Goal: Task Accomplishment & Management: Manage account settings

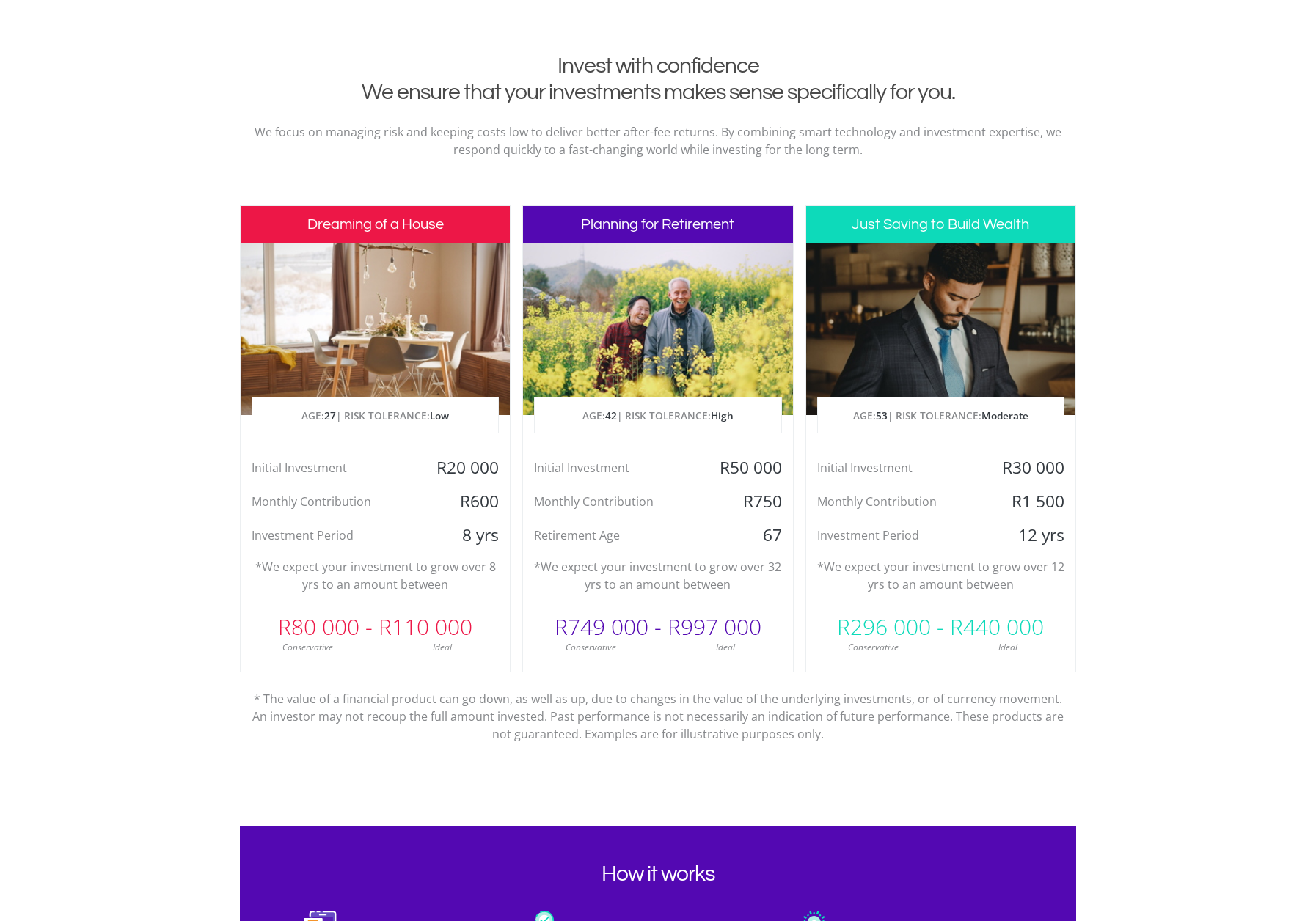
scroll to position [645, 0]
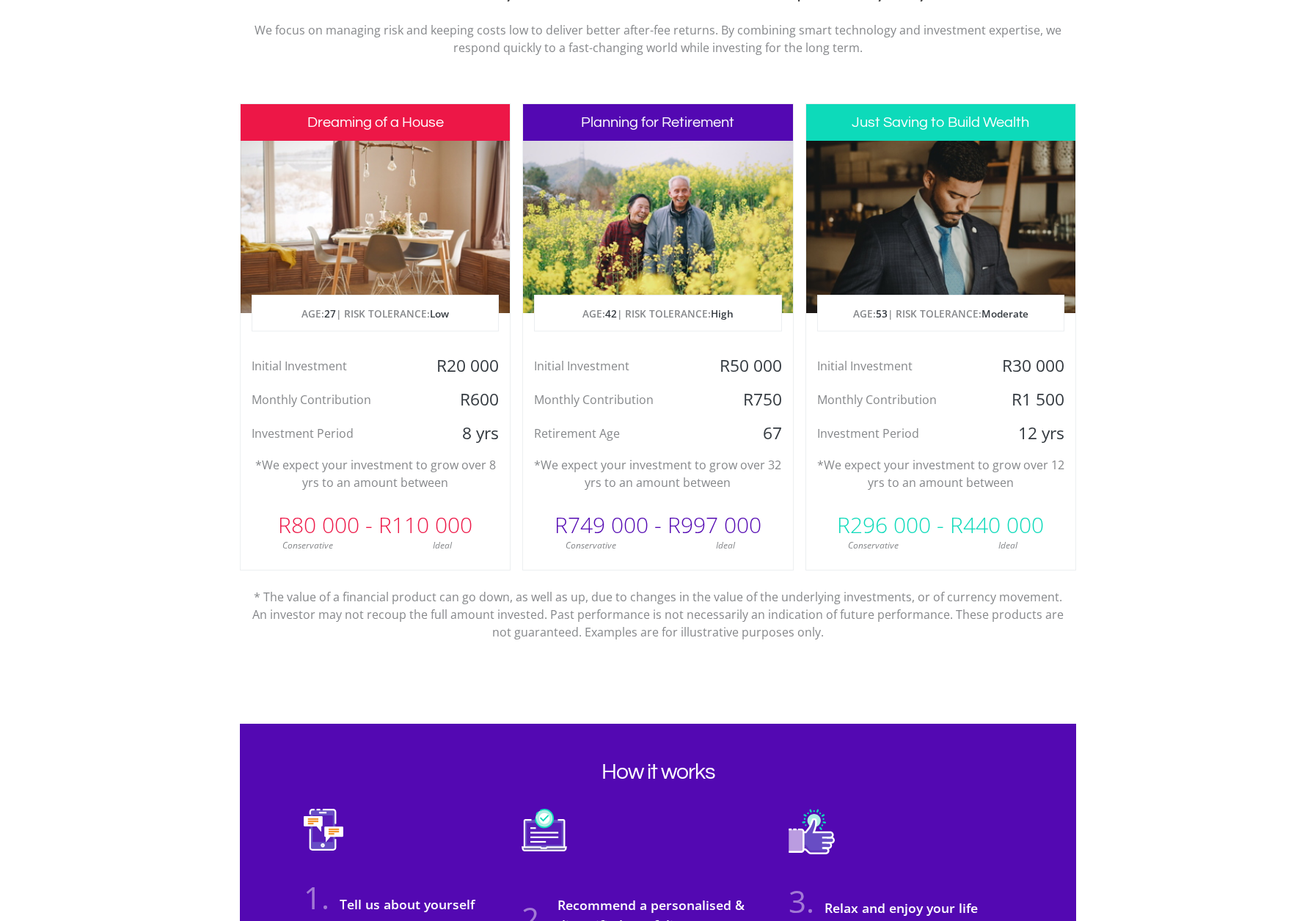
click at [363, 547] on div "Conservative" at bounding box center [308, 546] width 135 height 13
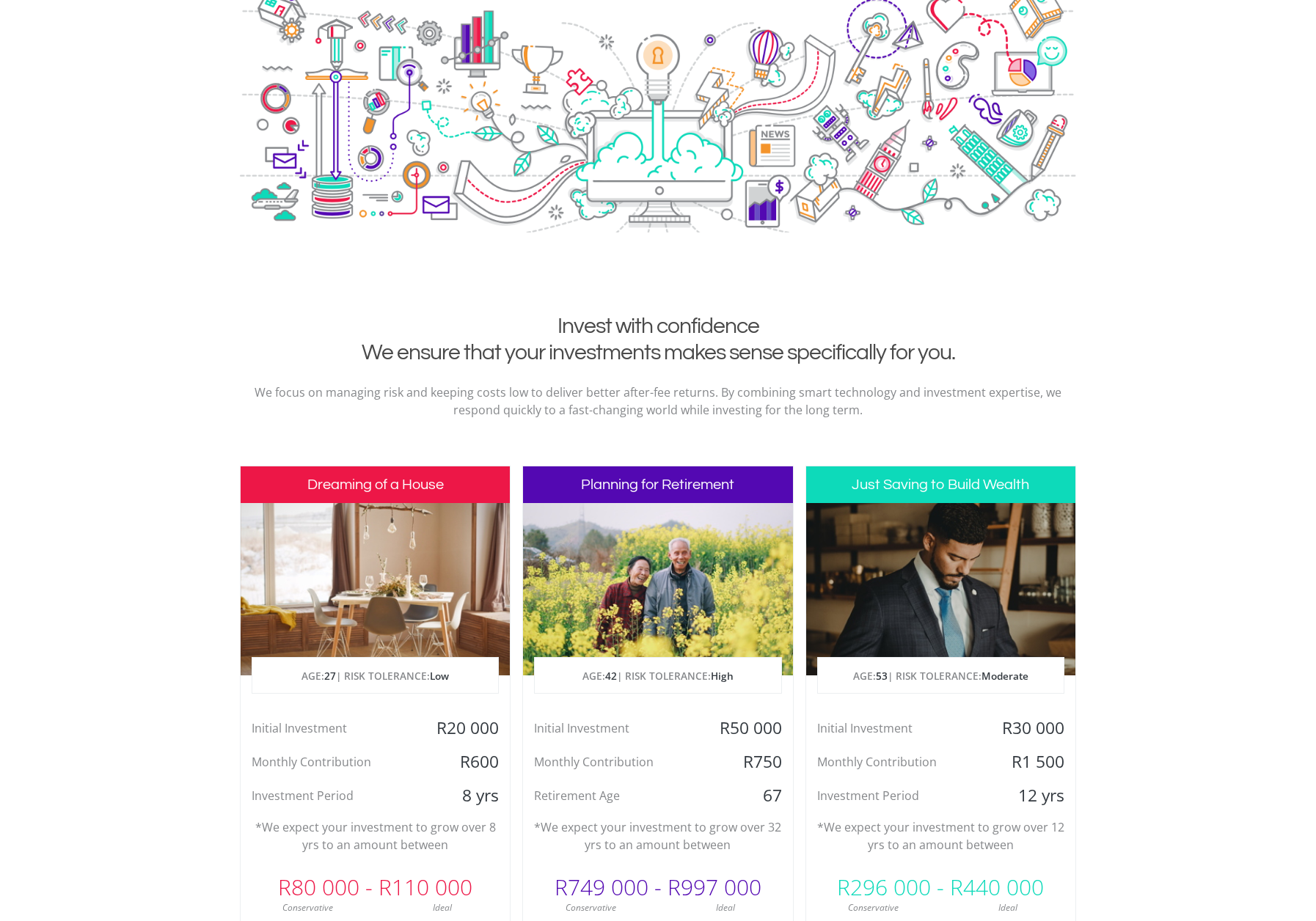
scroll to position [0, 0]
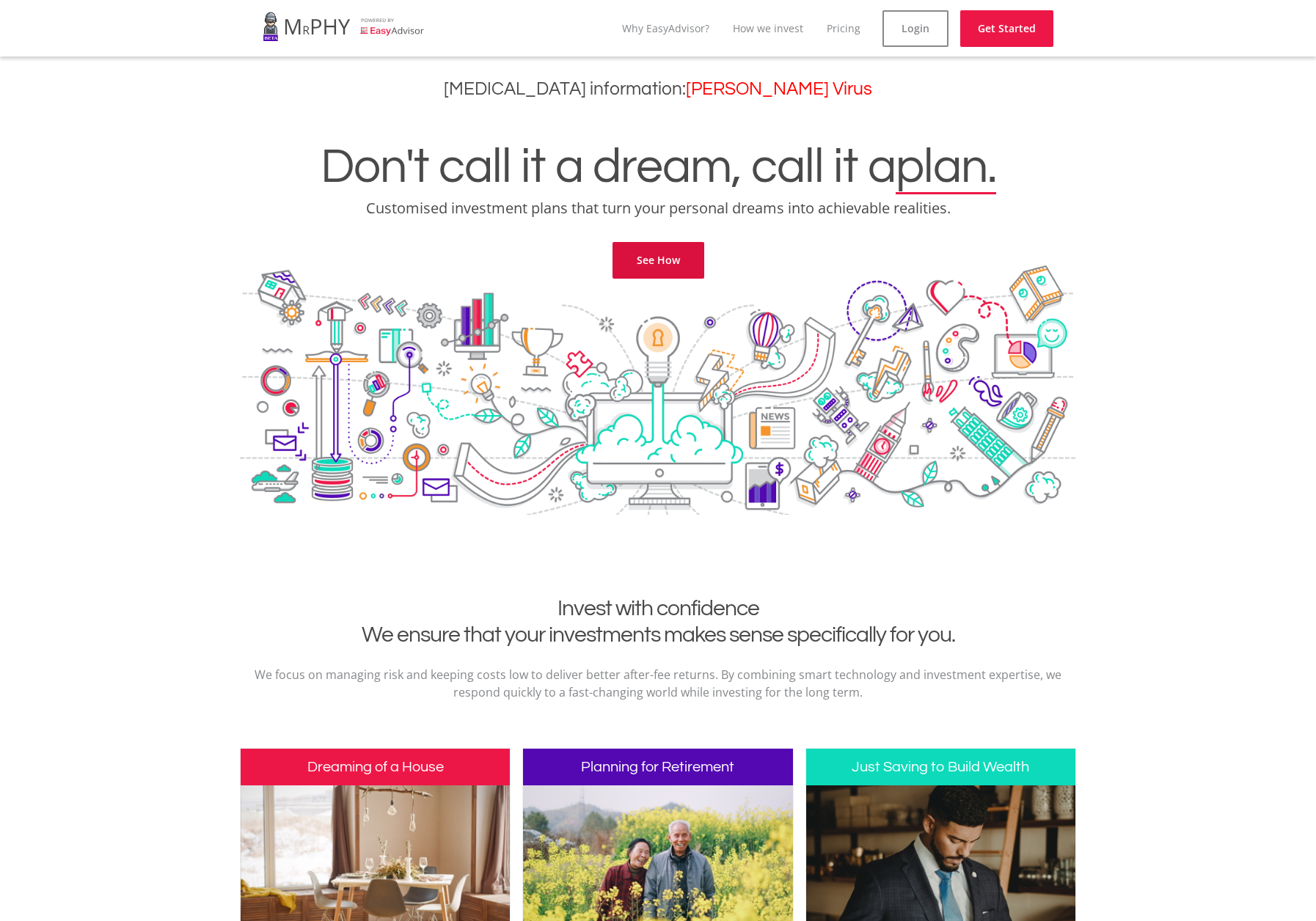
click at [660, 261] on link "See How" at bounding box center [658, 260] width 92 height 36
click at [1012, 20] on link "Get Started" at bounding box center [1007, 28] width 93 height 36
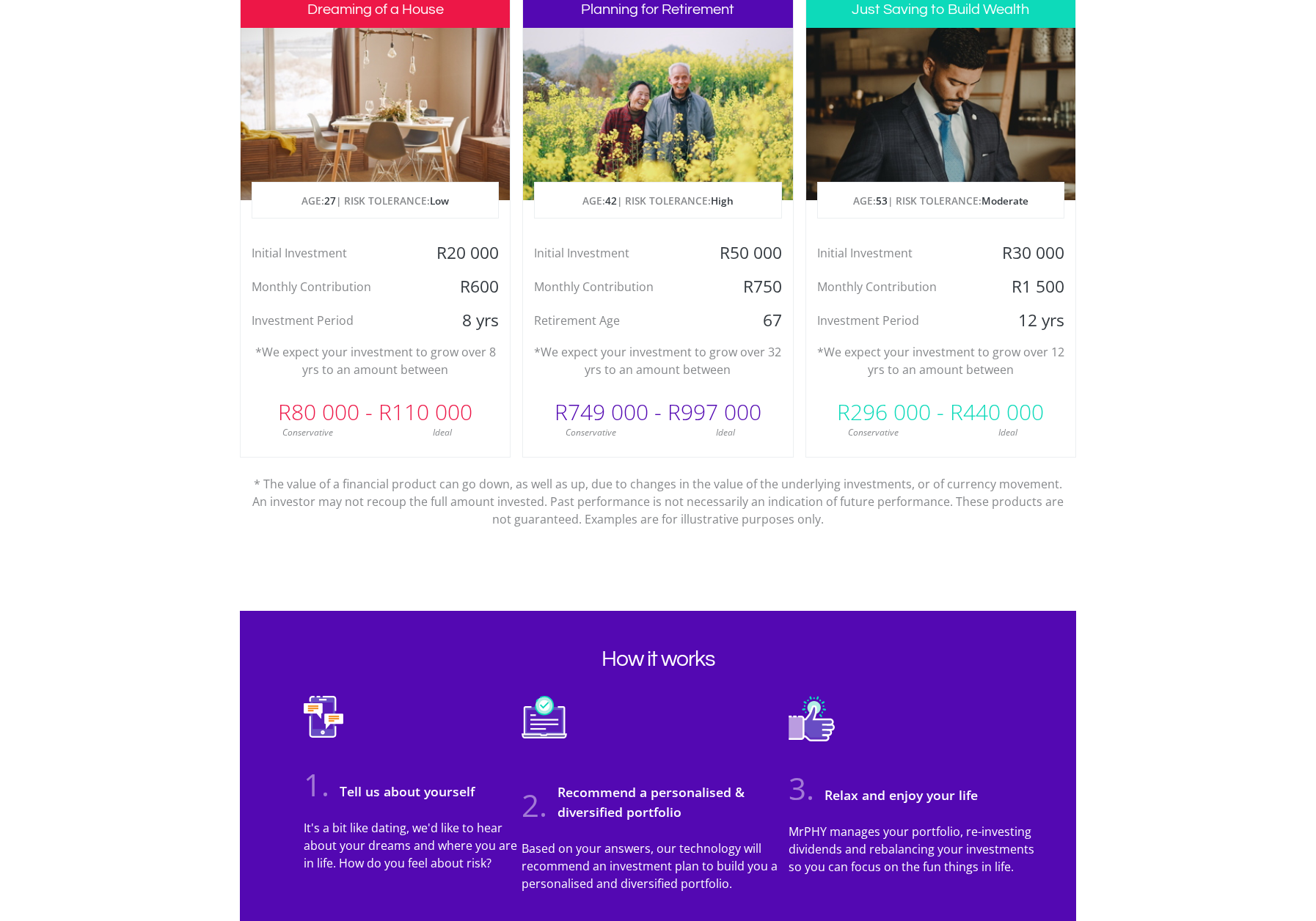
scroll to position [622, 0]
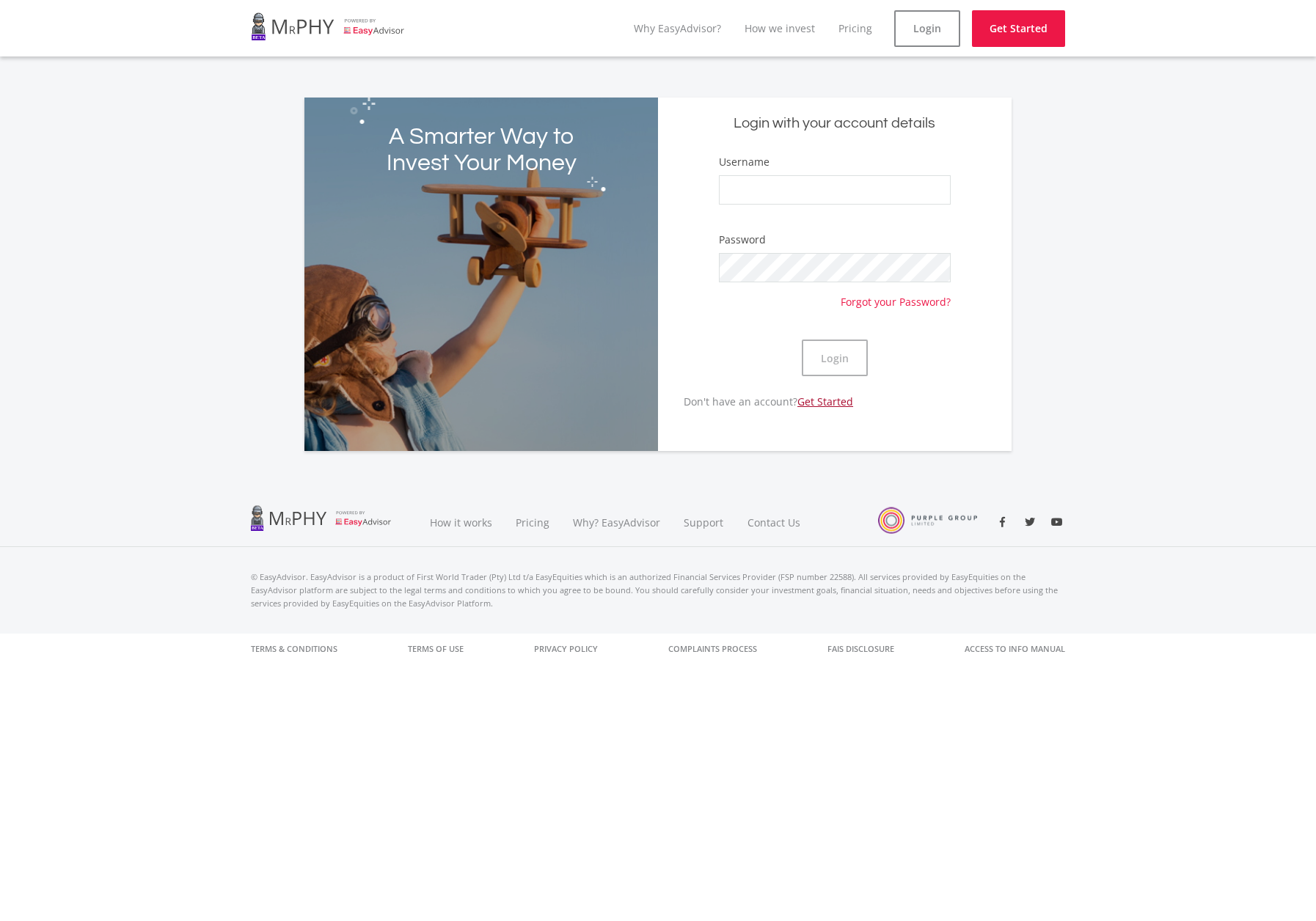
click at [843, 402] on link "Get Started" at bounding box center [825, 402] width 56 height 14
click at [829, 189] on input "Username" at bounding box center [834, 190] width 231 height 29
click at [816, 180] on input "Username" at bounding box center [834, 190] width 231 height 29
drag, startPoint x: 795, startPoint y: 194, endPoint x: 709, endPoint y: 191, distance: 86.1
click at [709, 191] on form "Username attielotz Password Forgot your Password? Login" at bounding box center [835, 274] width 332 height 240
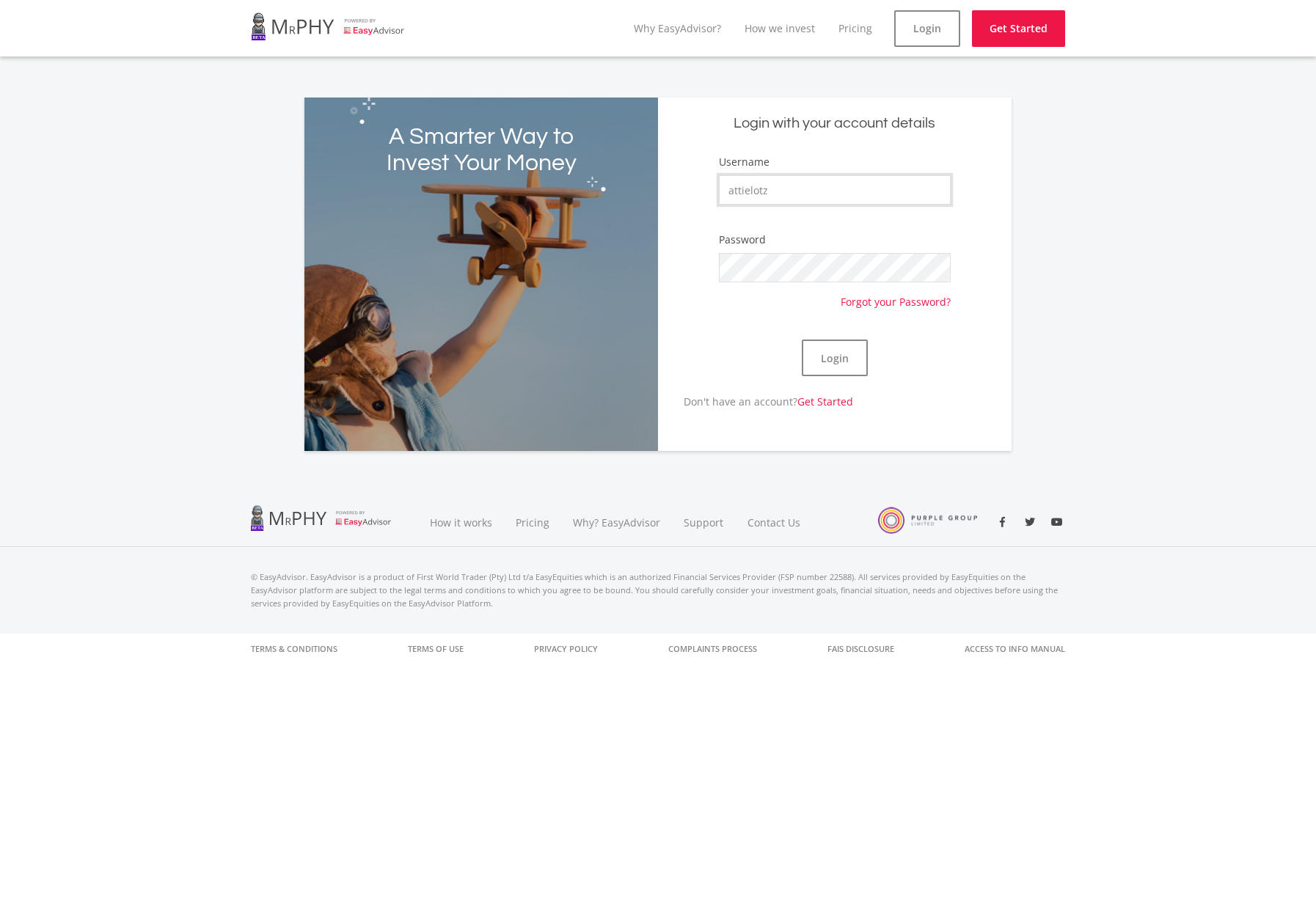
paste input "AttieL"
type input "AttieLotz"
click at [825, 363] on button "Login" at bounding box center [835, 358] width 66 height 36
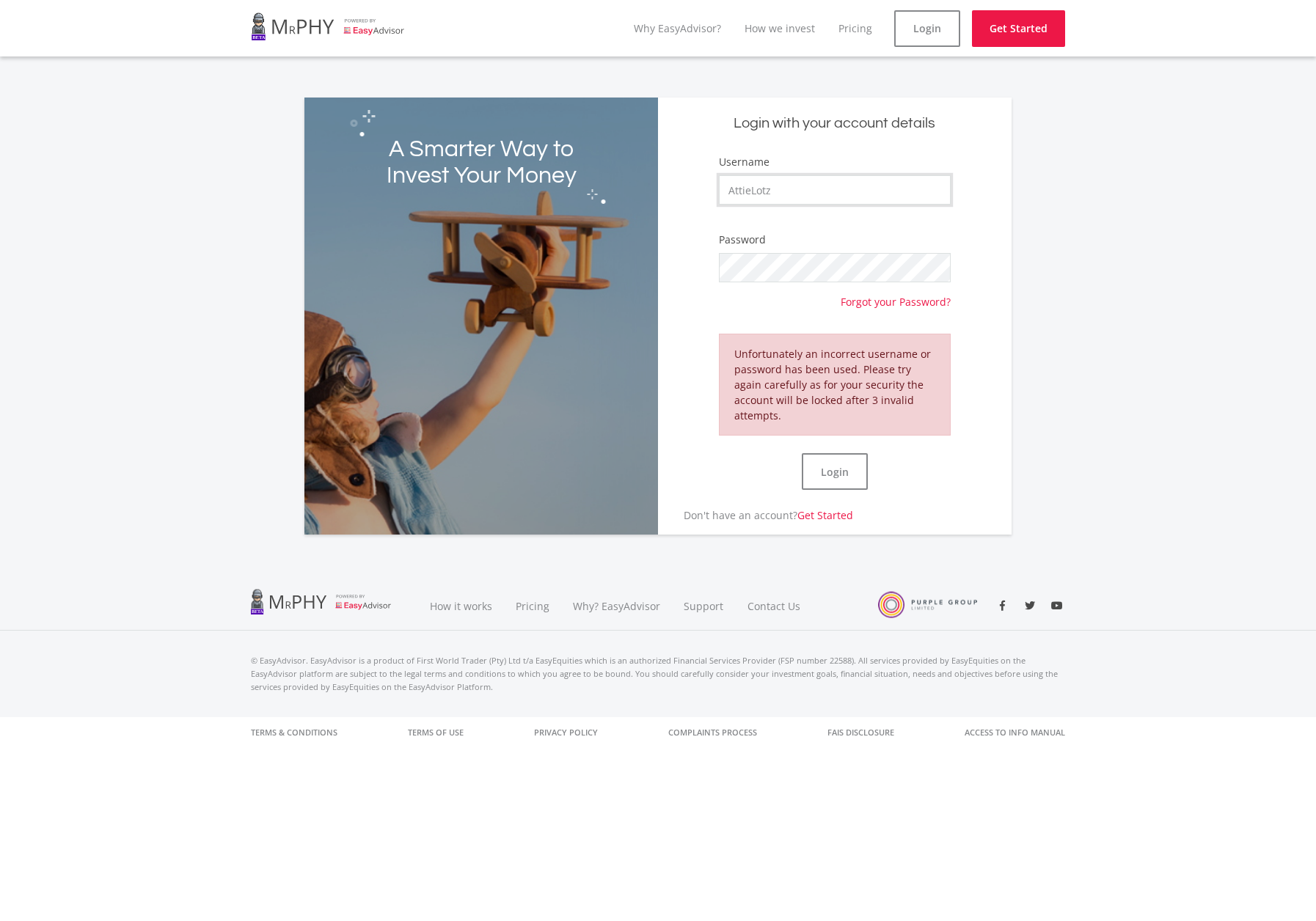
click at [821, 186] on input "AttieLotz" at bounding box center [834, 190] width 231 height 29
drag, startPoint x: 821, startPoint y: 186, endPoint x: 720, endPoint y: 180, distance: 101.2
click at [720, 180] on input "AttieLotz" at bounding box center [834, 190] width 231 height 29
